Goal: Task Accomplishment & Management: Use online tool/utility

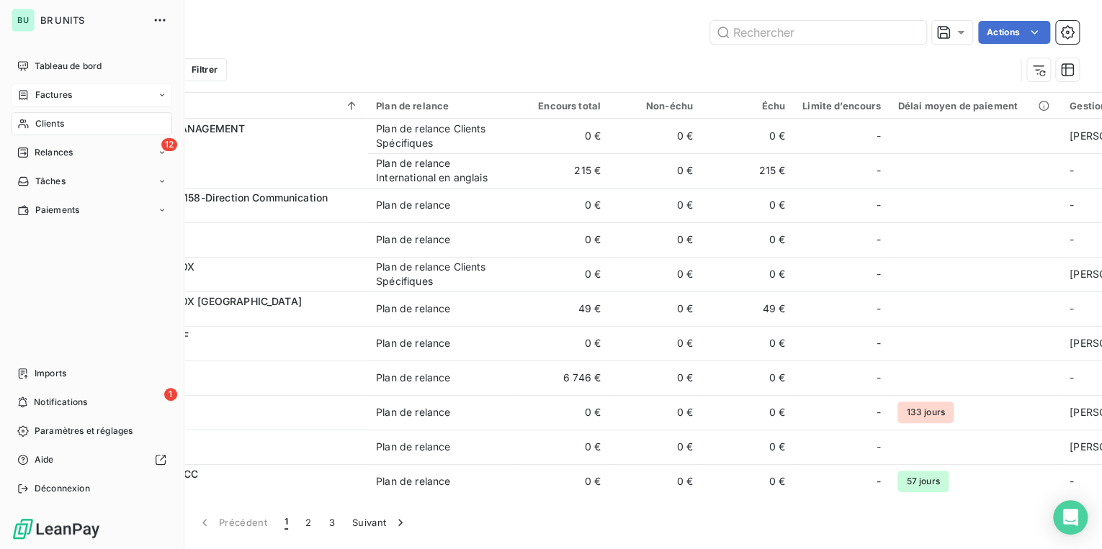
click at [69, 100] on span "Factures" at bounding box center [53, 95] width 37 height 13
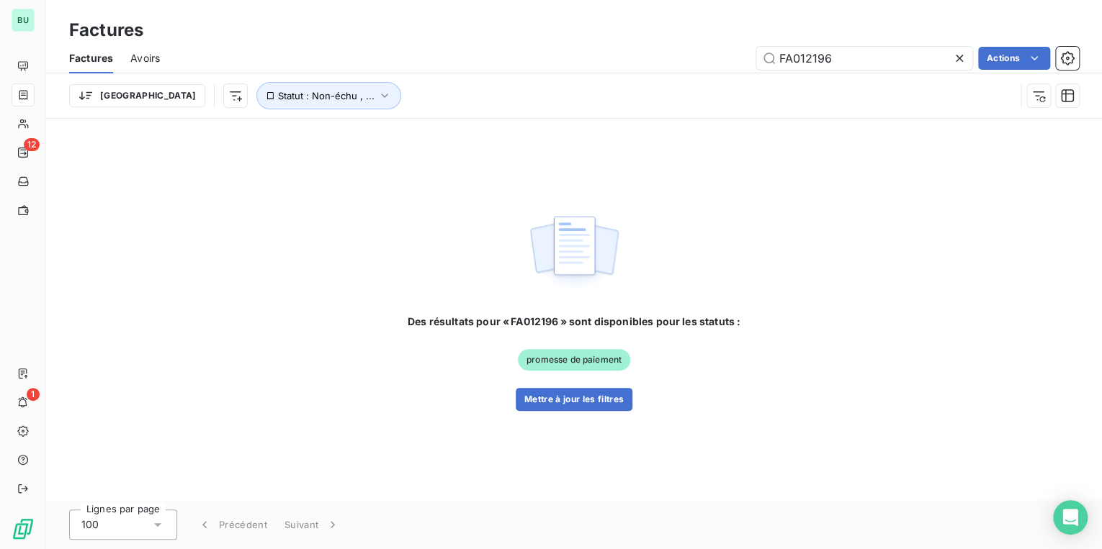
drag, startPoint x: 836, startPoint y: 58, endPoint x: 683, endPoint y: 66, distance: 153.6
click at [683, 66] on div "FA012196 Actions" at bounding box center [628, 58] width 902 height 23
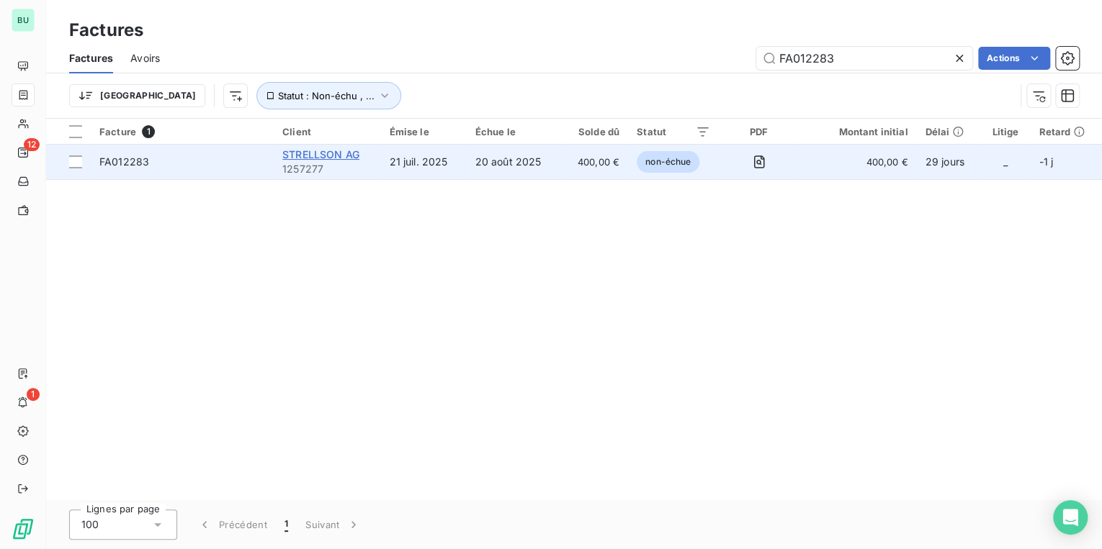
type input "FA012283"
click at [314, 153] on span "STRELLSON AG" at bounding box center [320, 154] width 77 height 12
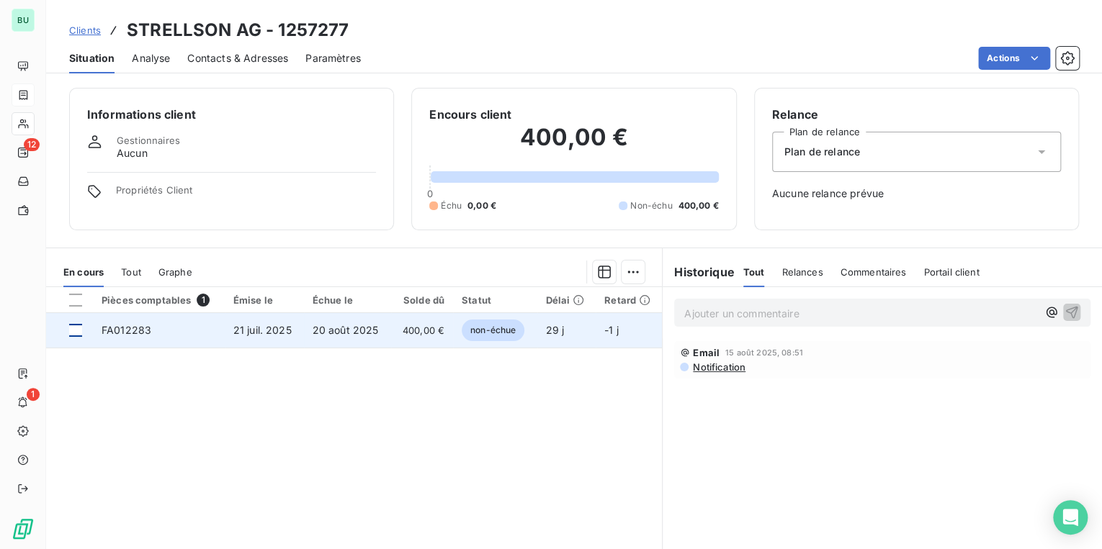
click at [73, 330] on div at bounding box center [75, 330] width 13 height 13
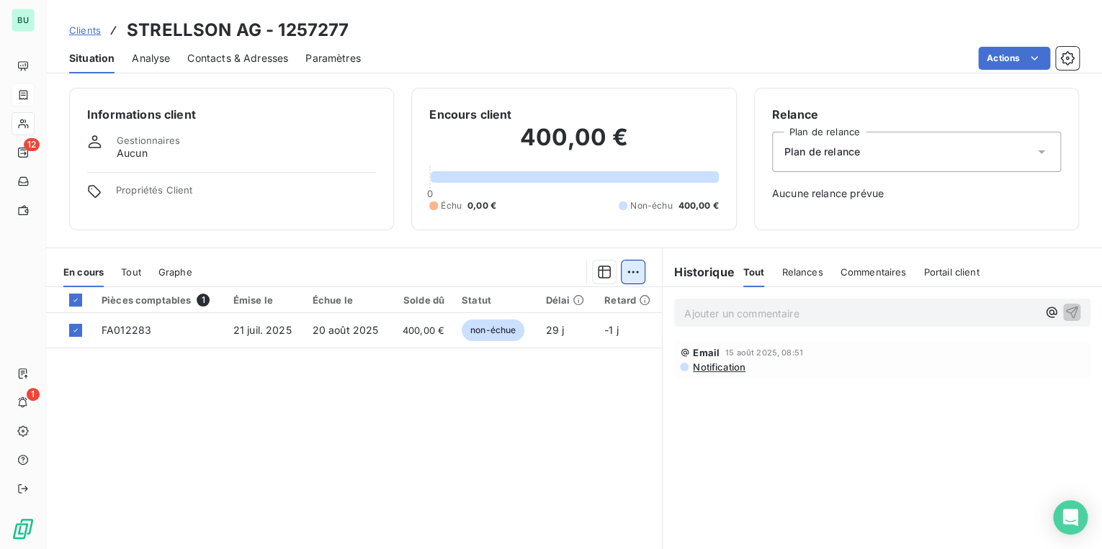
click at [626, 271] on html "BU 12 1 Clients STRELLSON AG - 1257277 Situation Analyse Contacts & Adresses Pa…" at bounding box center [551, 274] width 1102 height 549
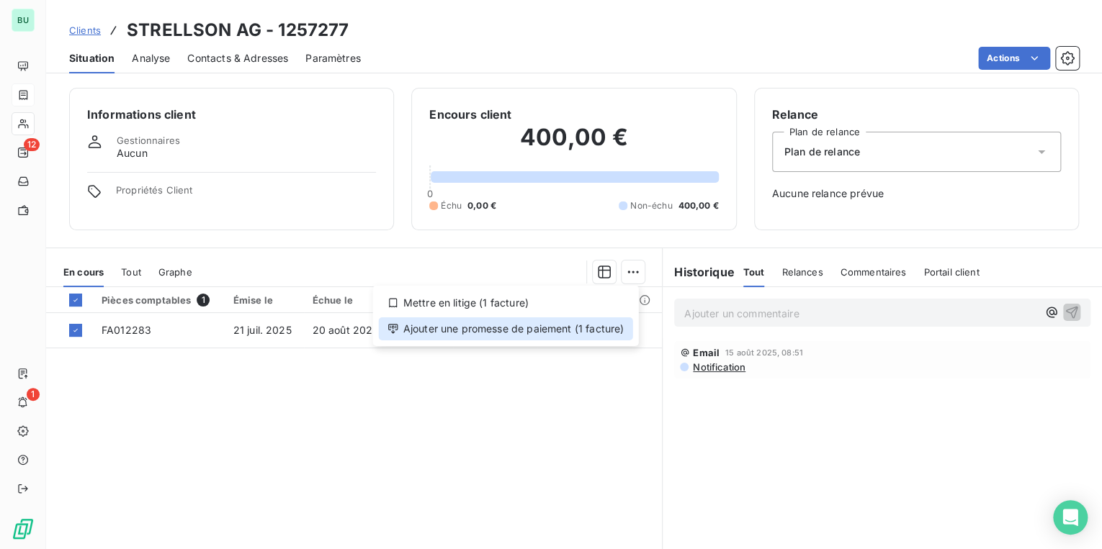
click at [556, 328] on div "Ajouter une promesse de paiement (1 facture)" at bounding box center [506, 329] width 254 height 23
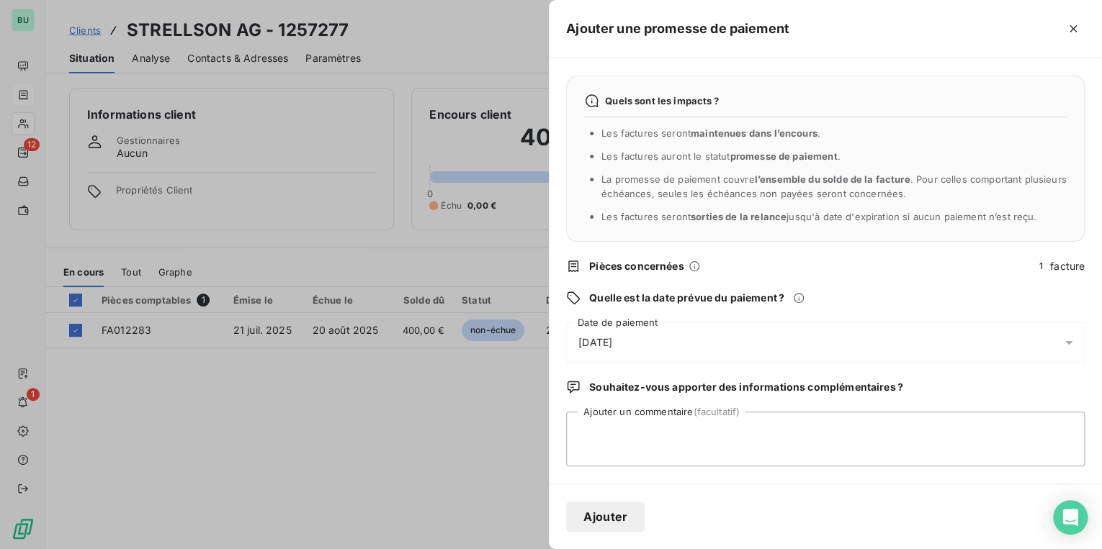
click at [612, 340] on span "[DATE]" at bounding box center [595, 343] width 34 height 14
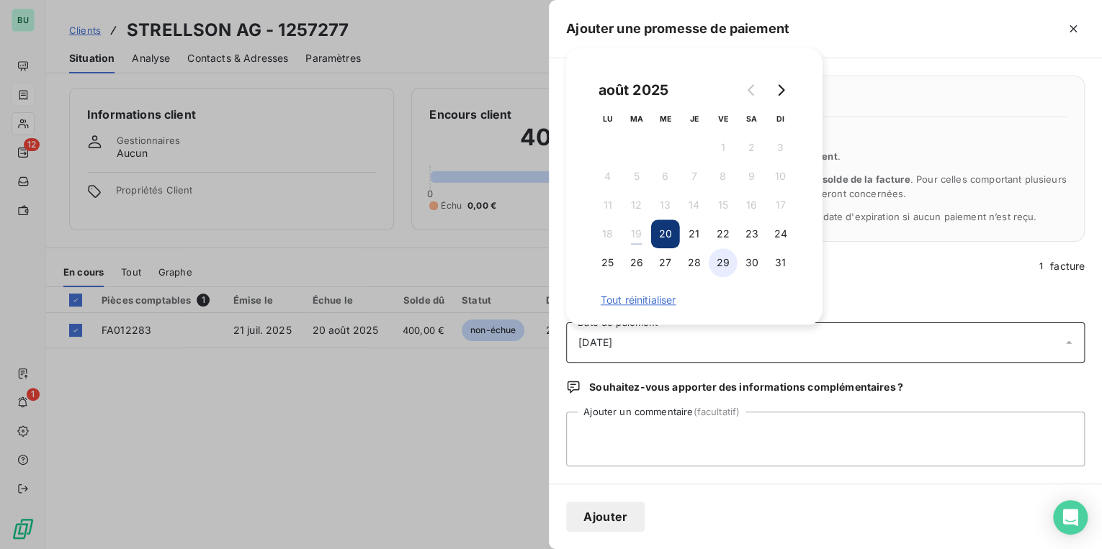
click at [722, 269] on button "29" at bounding box center [723, 262] width 29 height 29
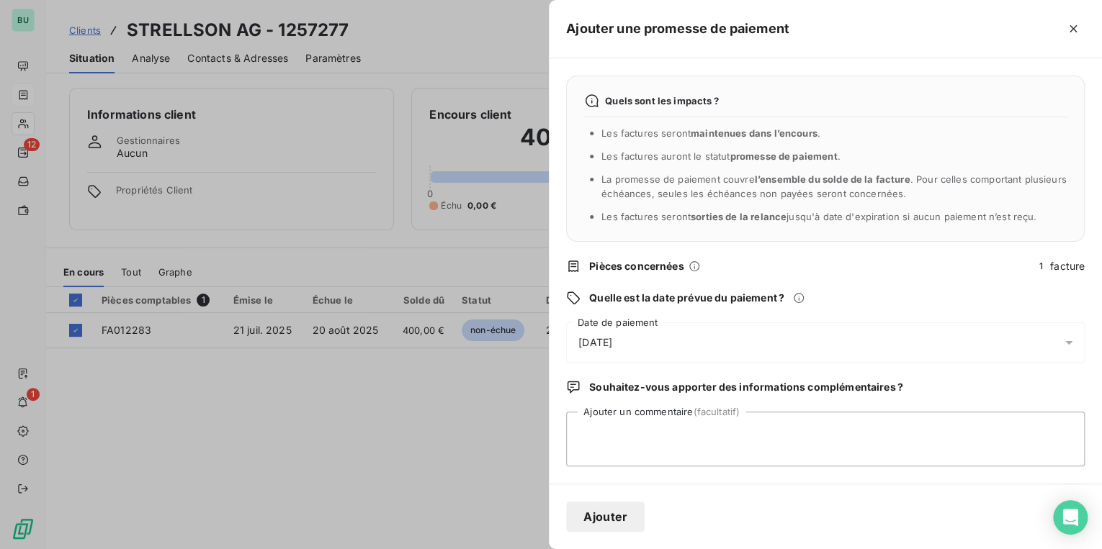
click at [623, 521] on button "Ajouter" at bounding box center [605, 517] width 78 height 30
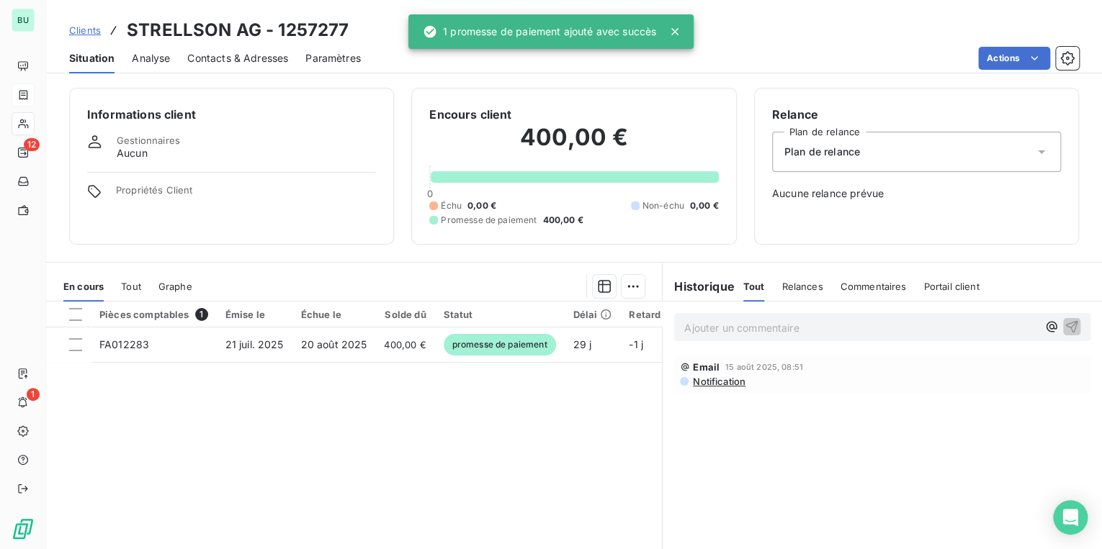
click at [426, 437] on div "Pièces comptables 1 Émise le Échue le Solde dû Statut Délai Retard FA012283 [DA…" at bounding box center [354, 440] width 616 height 277
click at [446, 428] on div "Pièces comptables 1 Émise le Échue le Solde dû Statut Délai Retard FA012283 [DA…" at bounding box center [354, 440] width 616 height 277
